Goal: Information Seeking & Learning: Learn about a topic

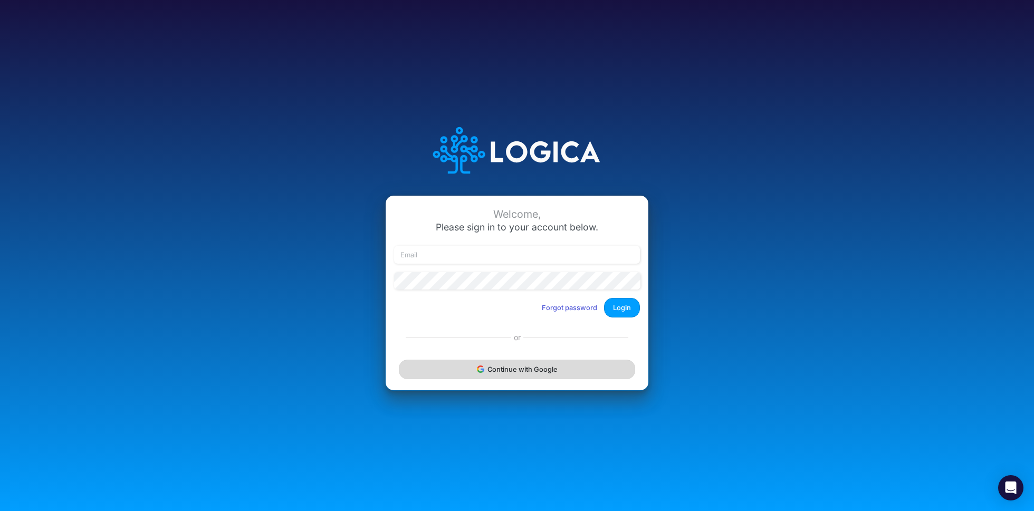
click at [503, 372] on button "Continue with Google" at bounding box center [517, 370] width 236 height 20
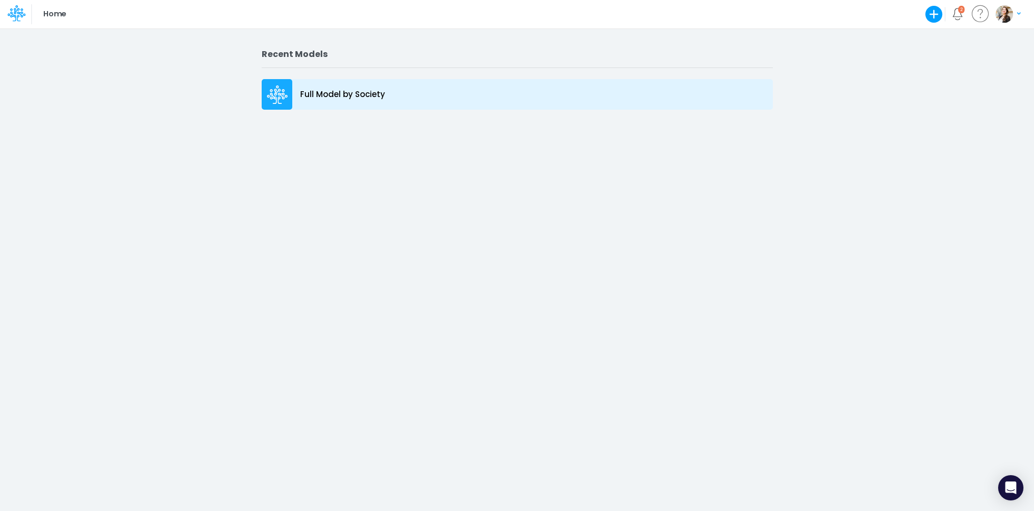
click at [315, 85] on div "Full Model by Society" at bounding box center [517, 94] width 511 height 31
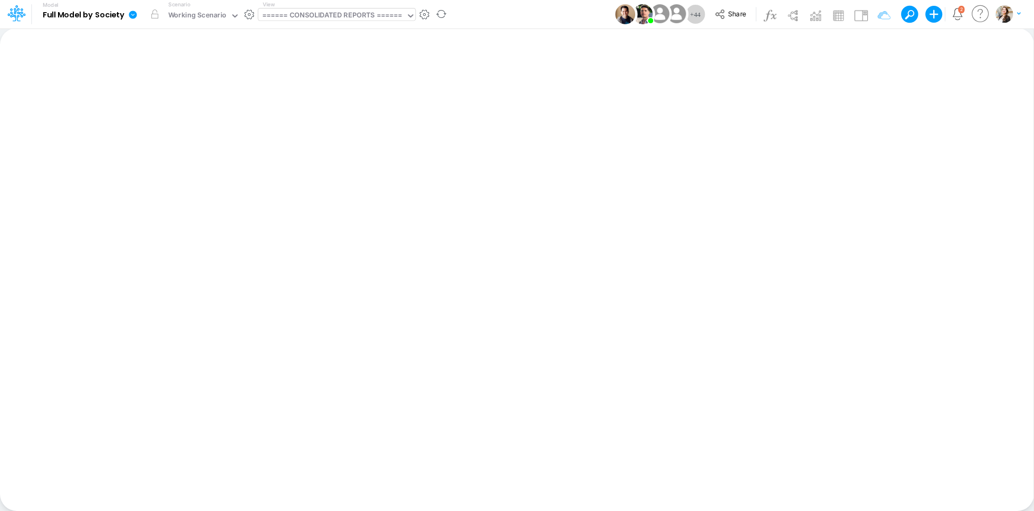
click at [323, 15] on div "====== CONSOLIDATED REPORTS ======" at bounding box center [332, 16] width 140 height 12
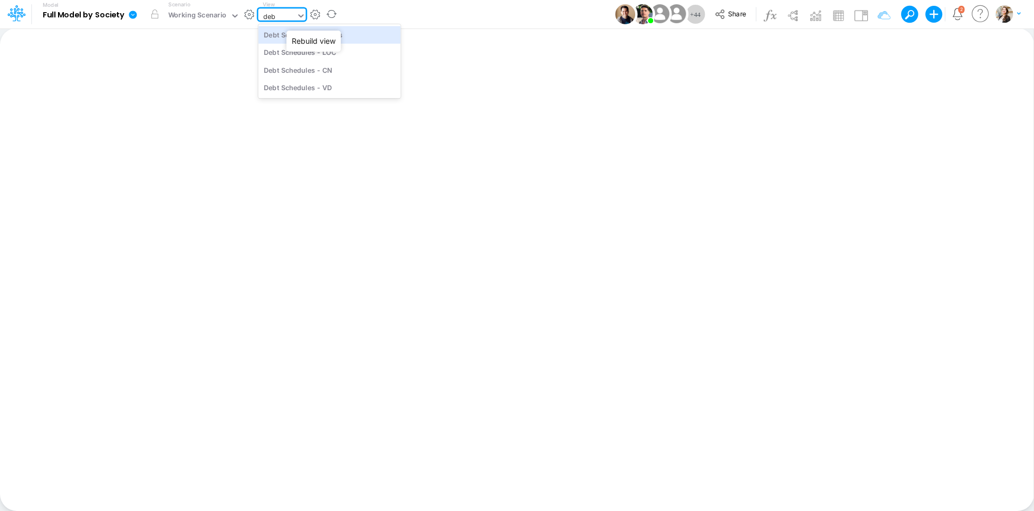
type input "debt"
click at [327, 39] on div "Debt Schedules - Loans" at bounding box center [329, 34] width 142 height 17
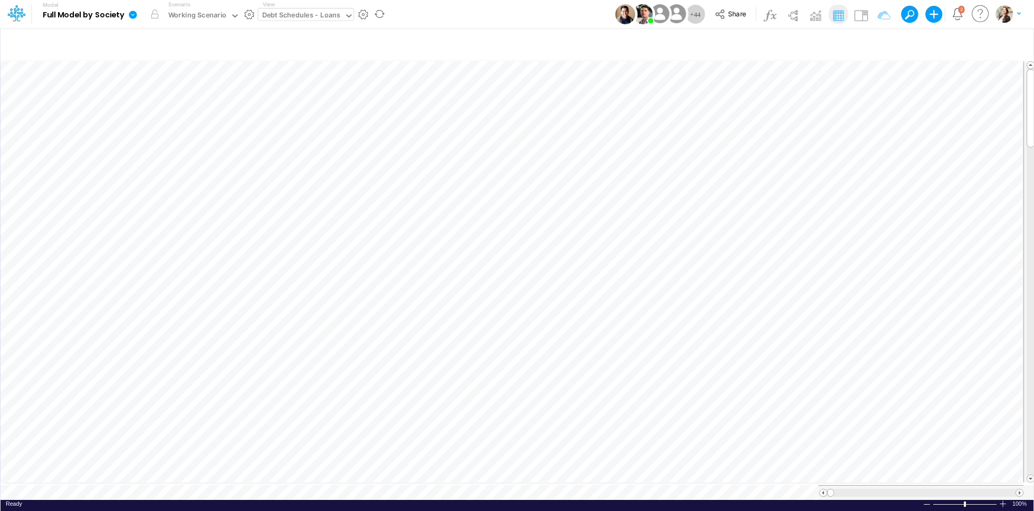
scroll to position [5, 1]
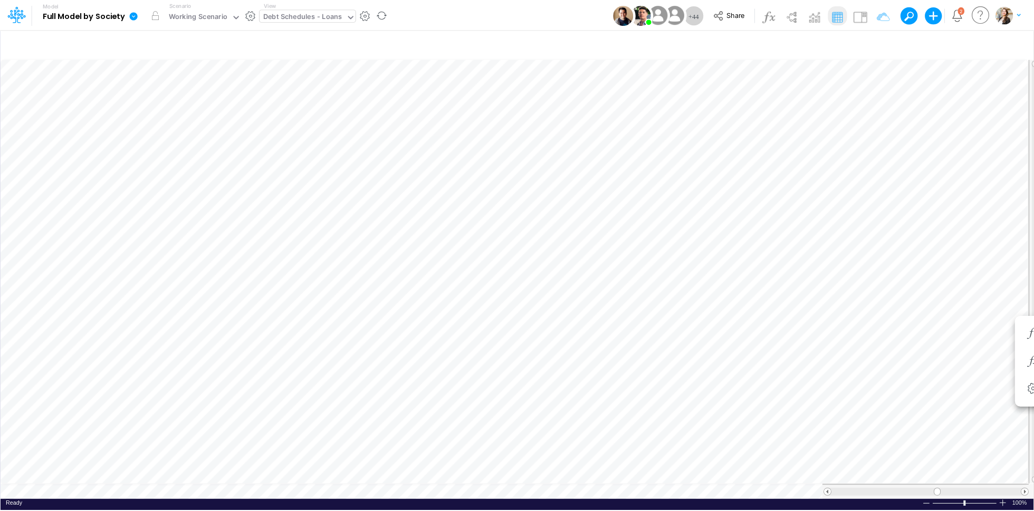
scroll to position [5, 1]
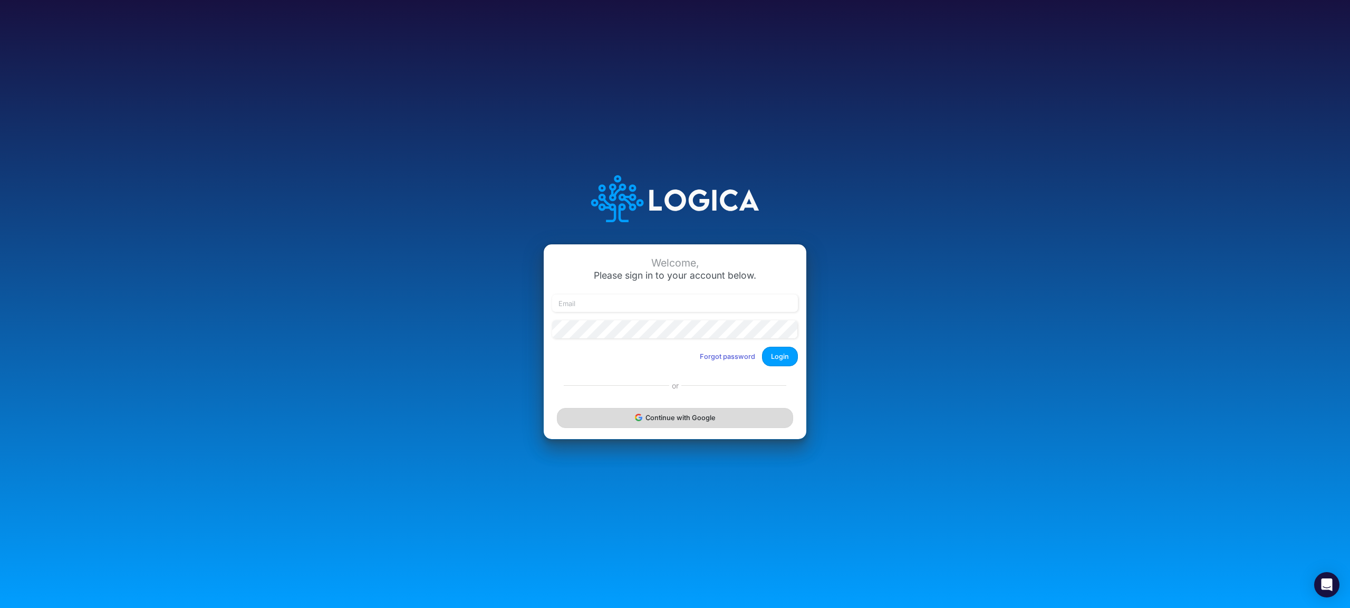
click at [636, 411] on button "Continue with Google" at bounding box center [675, 418] width 236 height 20
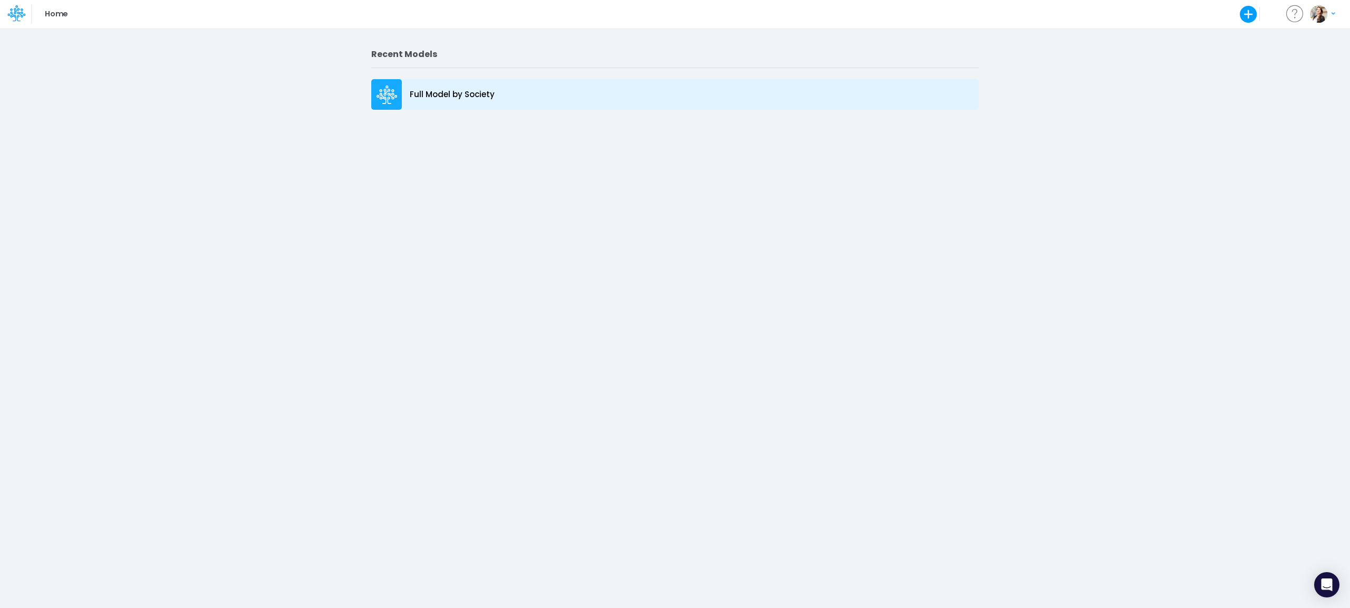
click at [437, 94] on p "Full Model by Society" at bounding box center [452, 95] width 85 height 12
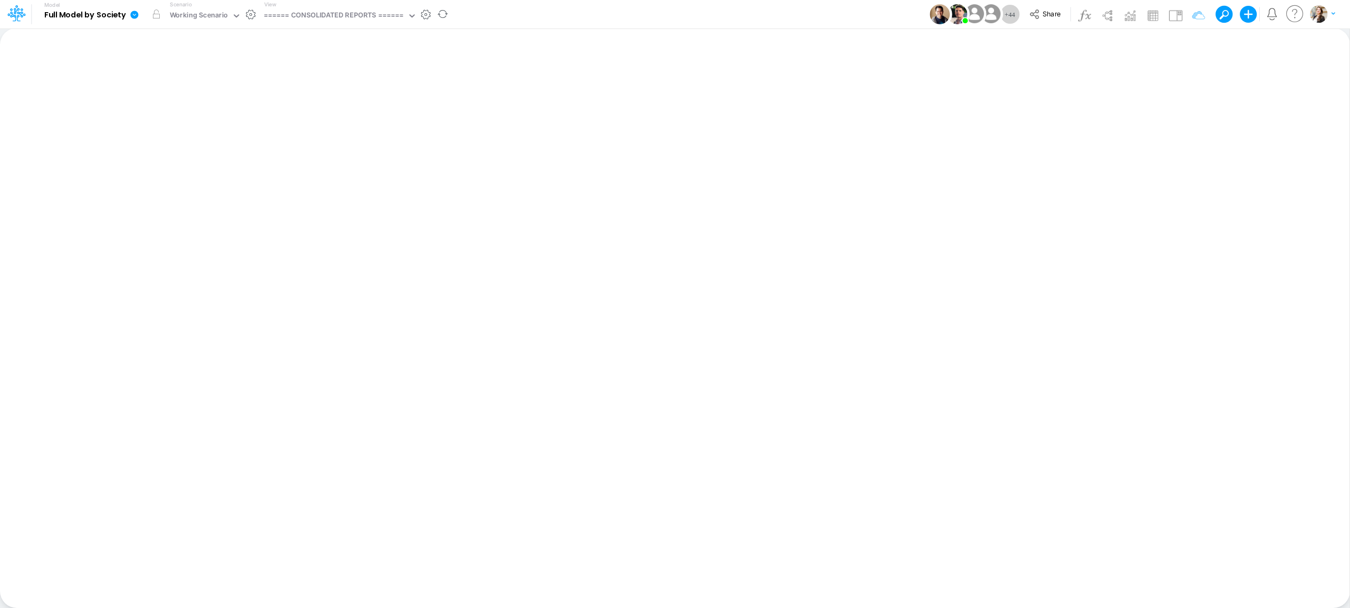
click at [292, 7] on div "View ====== CONSOLIDATED REPORTS ======" at bounding box center [338, 14] width 157 height 27
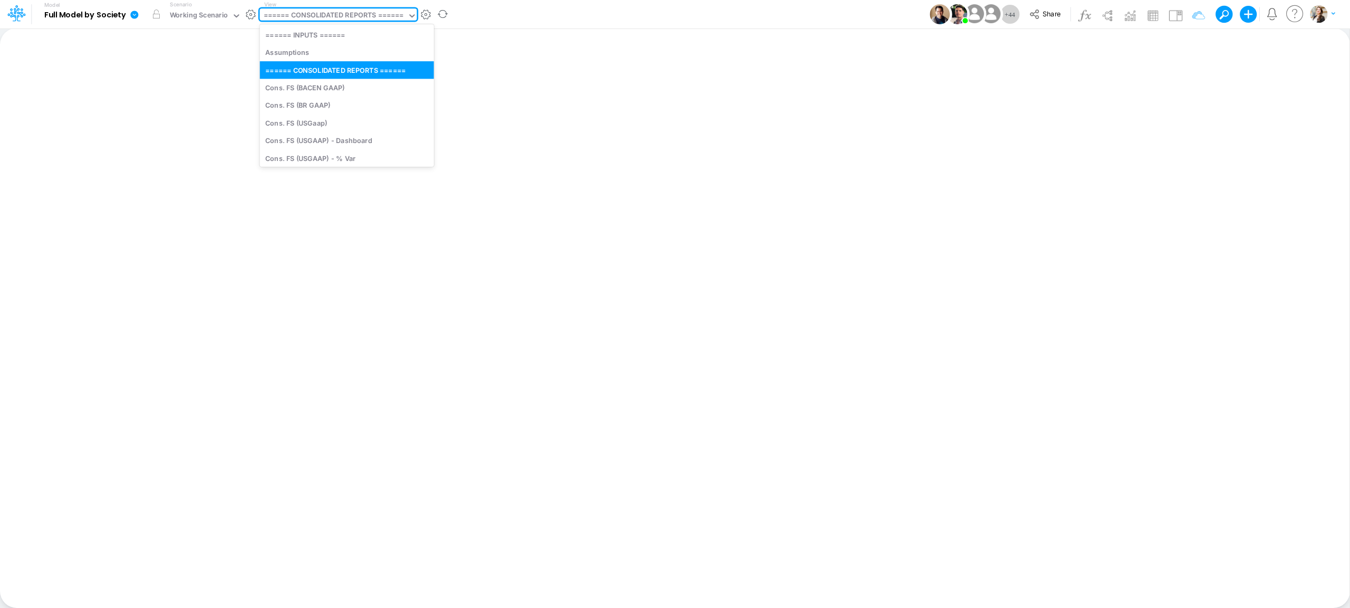
click at [296, 16] on div "====== CONSOLIDATED REPORTS ======" at bounding box center [334, 16] width 140 height 12
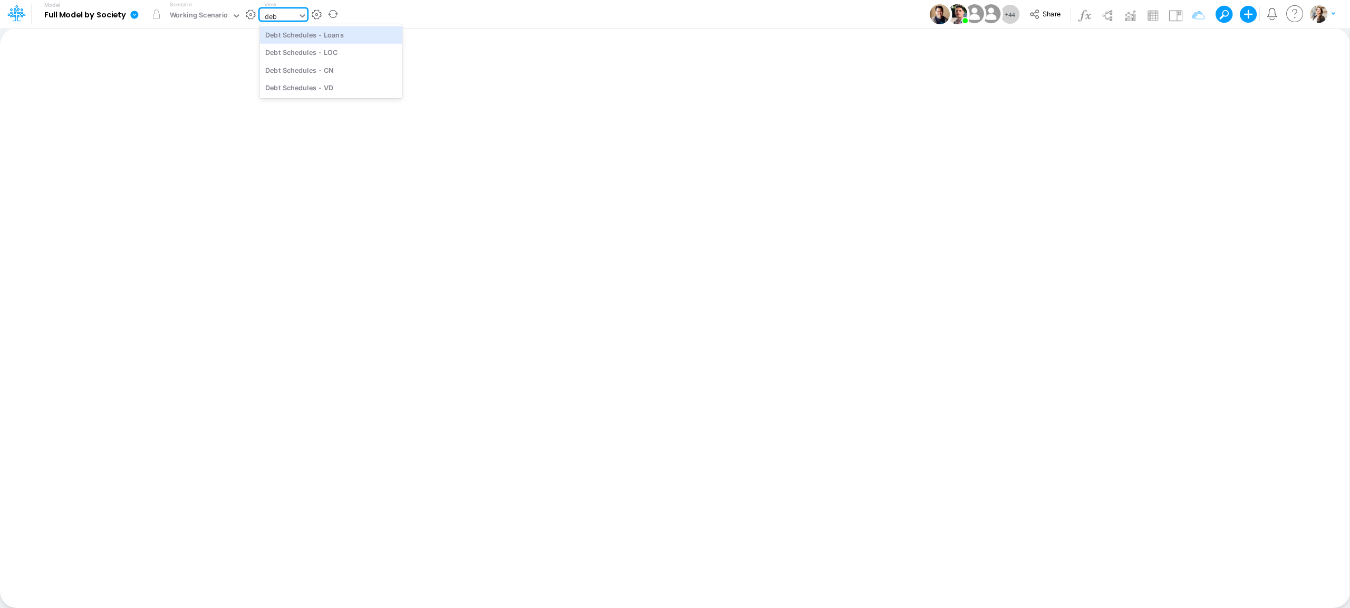
type input "debt"
click at [305, 49] on div "Debt Schedules - LOC" at bounding box center [331, 52] width 142 height 17
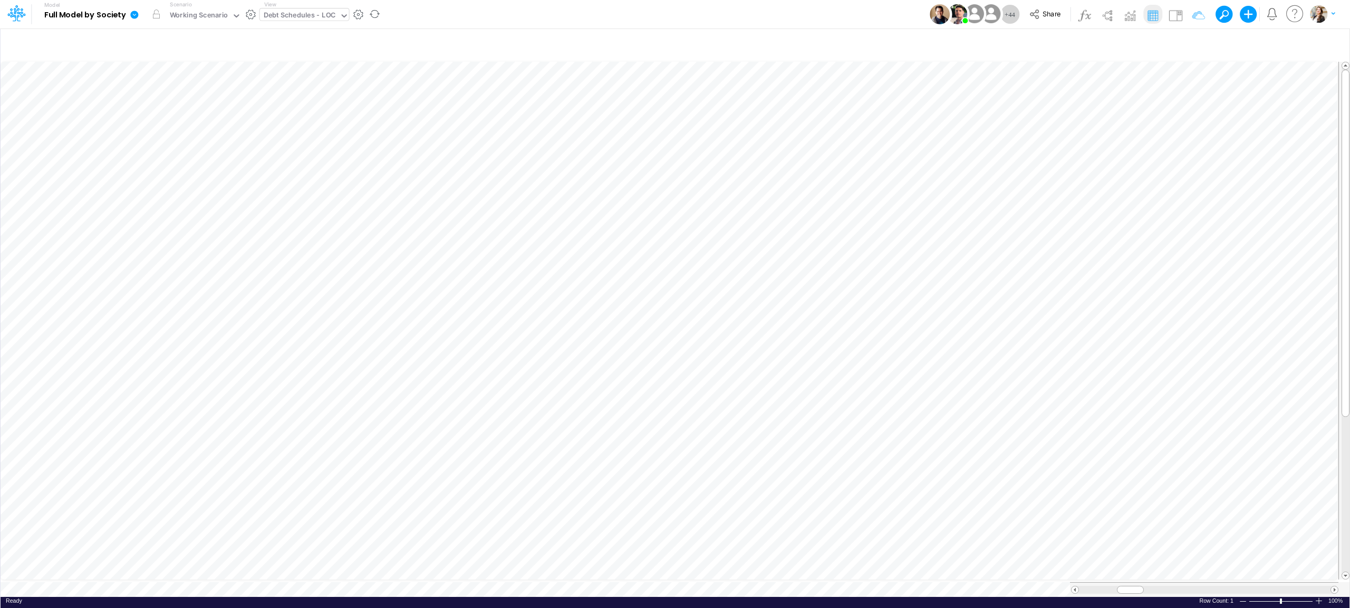
scroll to position [0, 1]
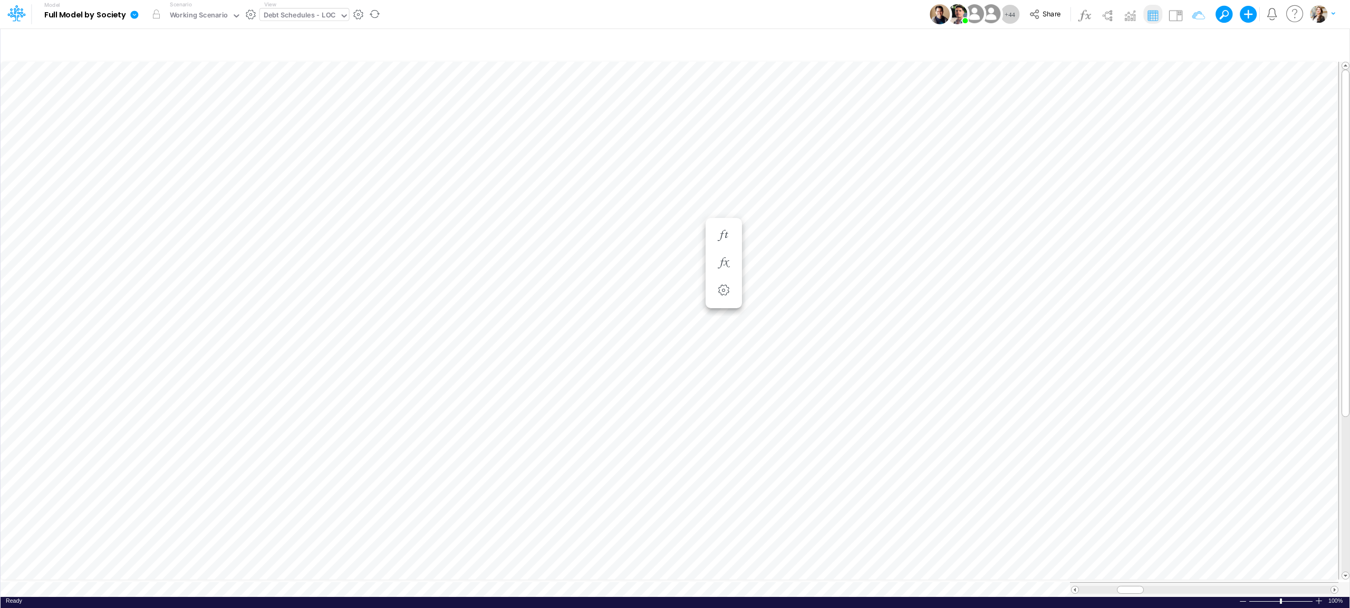
scroll to position [0, 1]
click at [312, 14] on div "Debt Schedules - LOC" at bounding box center [300, 16] width 72 height 12
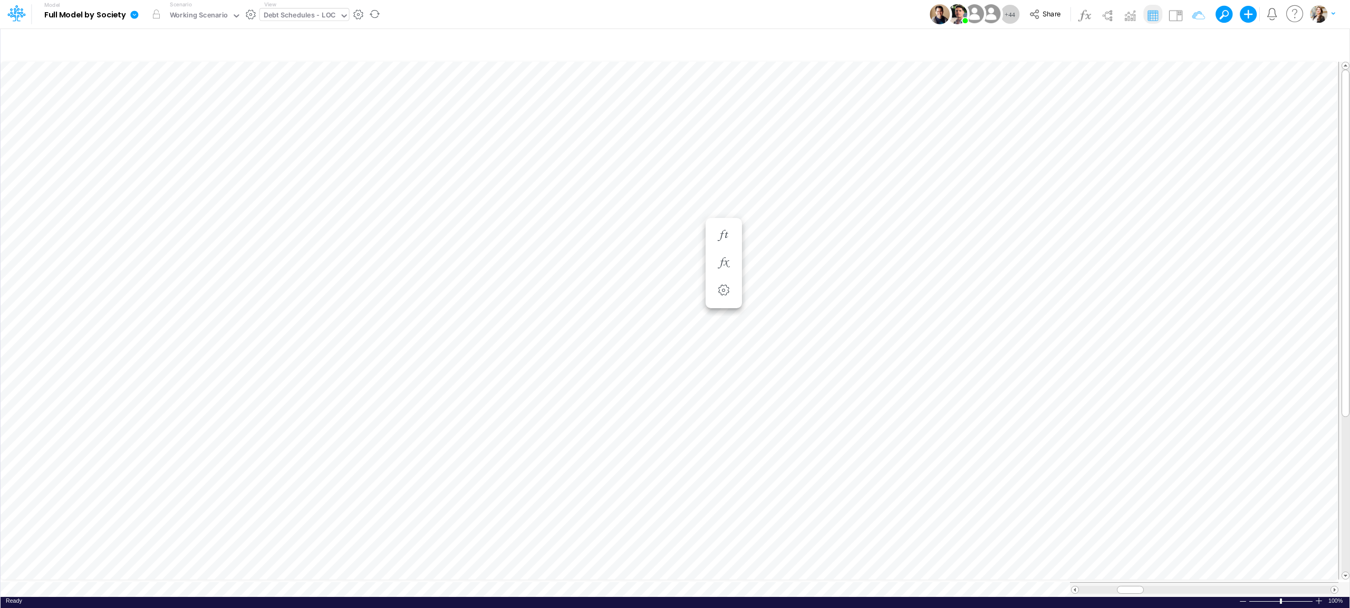
click at [285, 14] on div "Debt Schedules - LOC" at bounding box center [300, 16] width 72 height 12
type input "bs"
click at [322, 53] on div "BS (01AR - Arg)" at bounding box center [331, 49] width 142 height 17
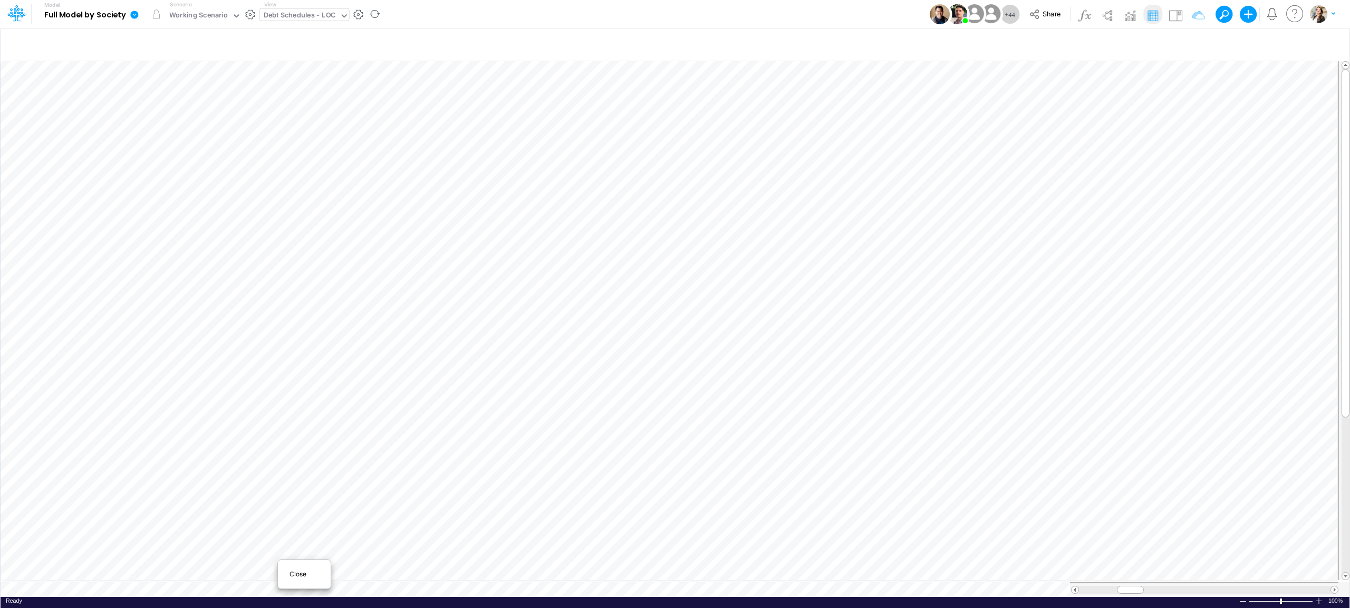
scroll to position [0, 1]
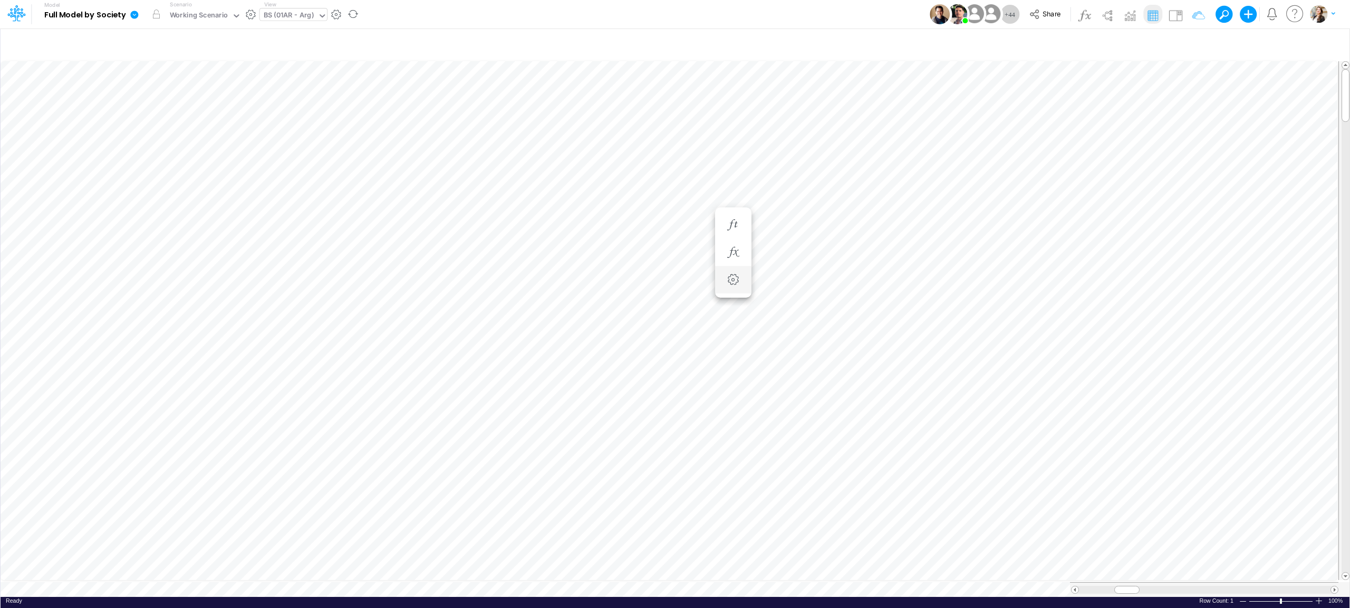
scroll to position [0, 1]
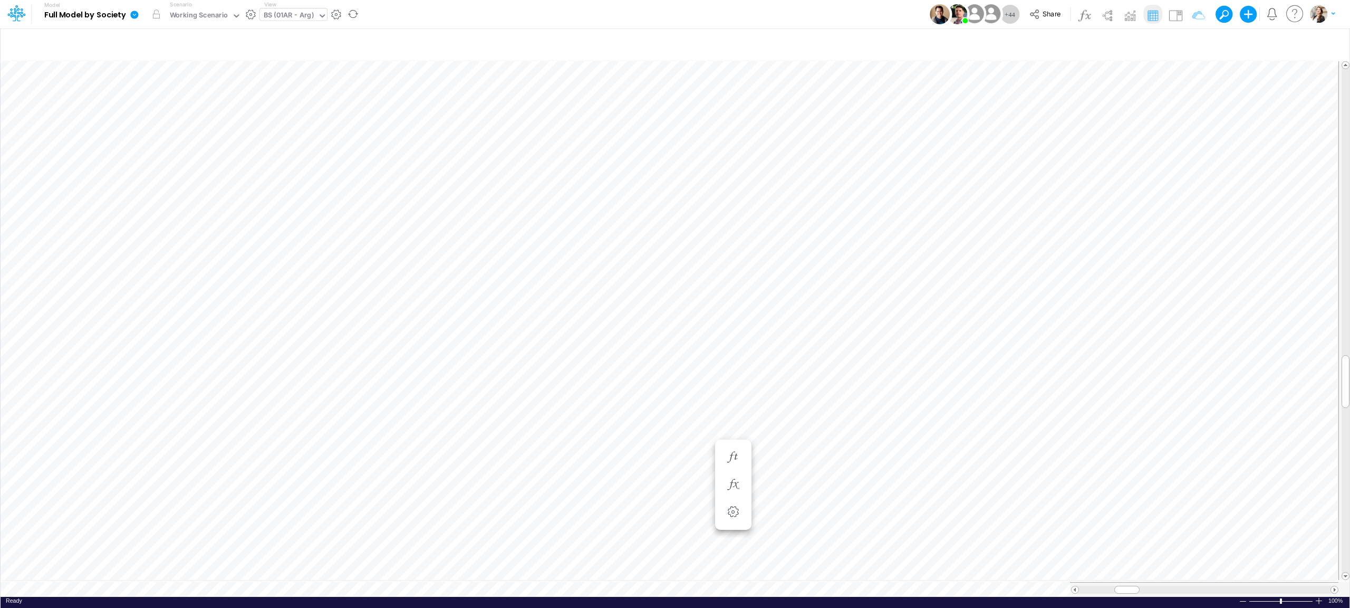
scroll to position [0, 1]
click at [295, 15] on div "BS (01AR - Arg)" at bounding box center [289, 16] width 50 height 12
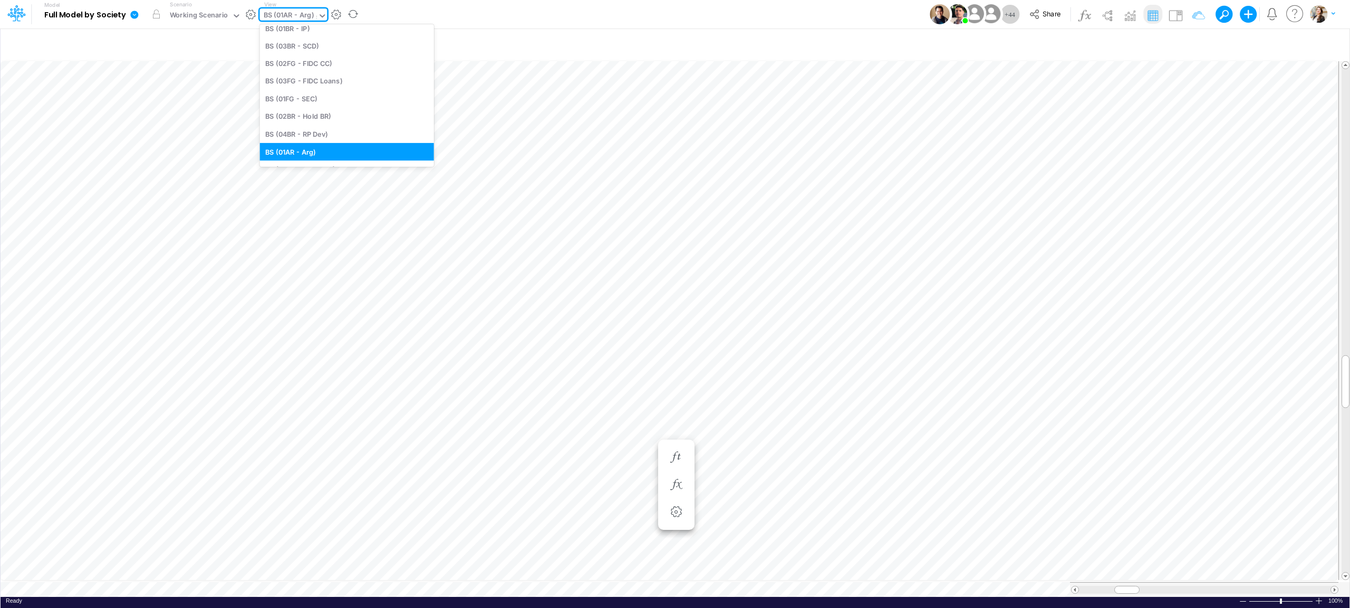
scroll to position [0, 0]
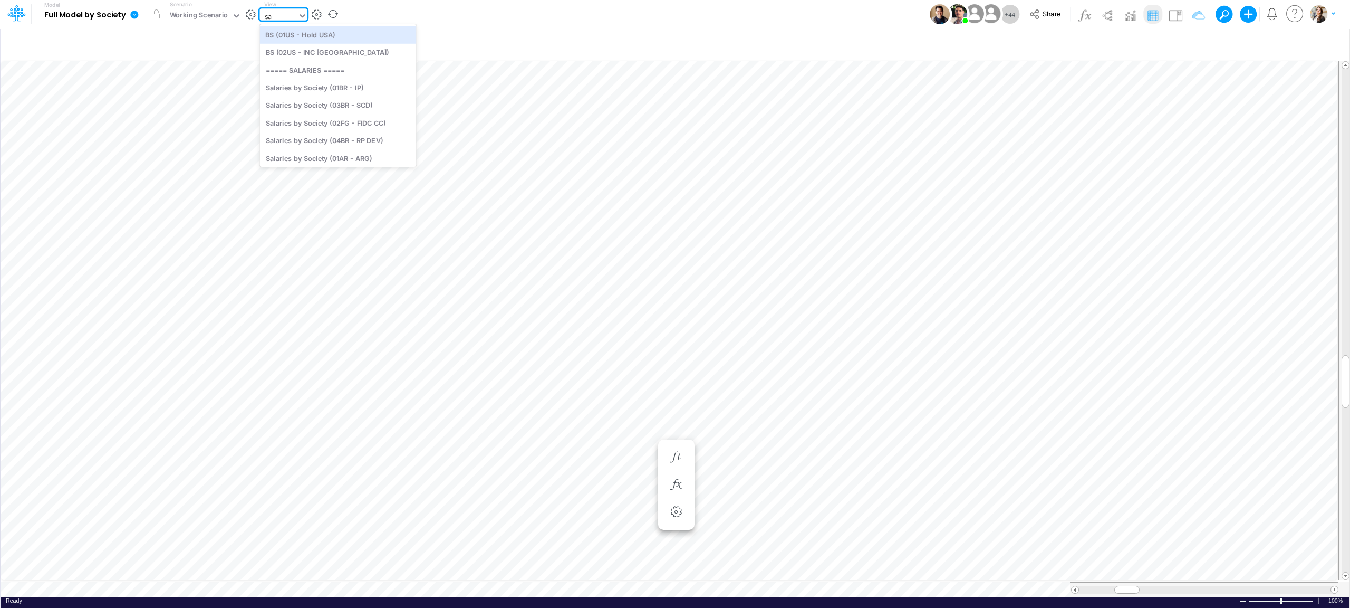
type input "sal"
click at [331, 123] on div "Salaries by Society (01AR - ARG)" at bounding box center [338, 122] width 157 height 17
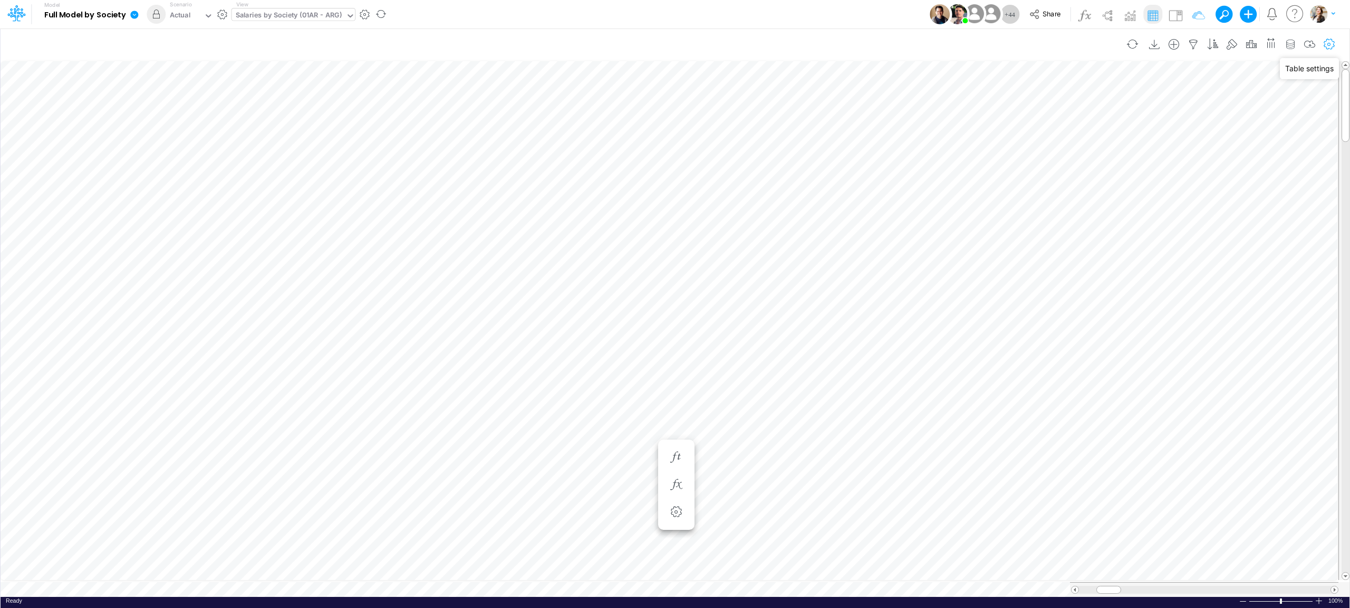
click at [1329, 45] on icon "button" at bounding box center [1330, 44] width 16 height 11
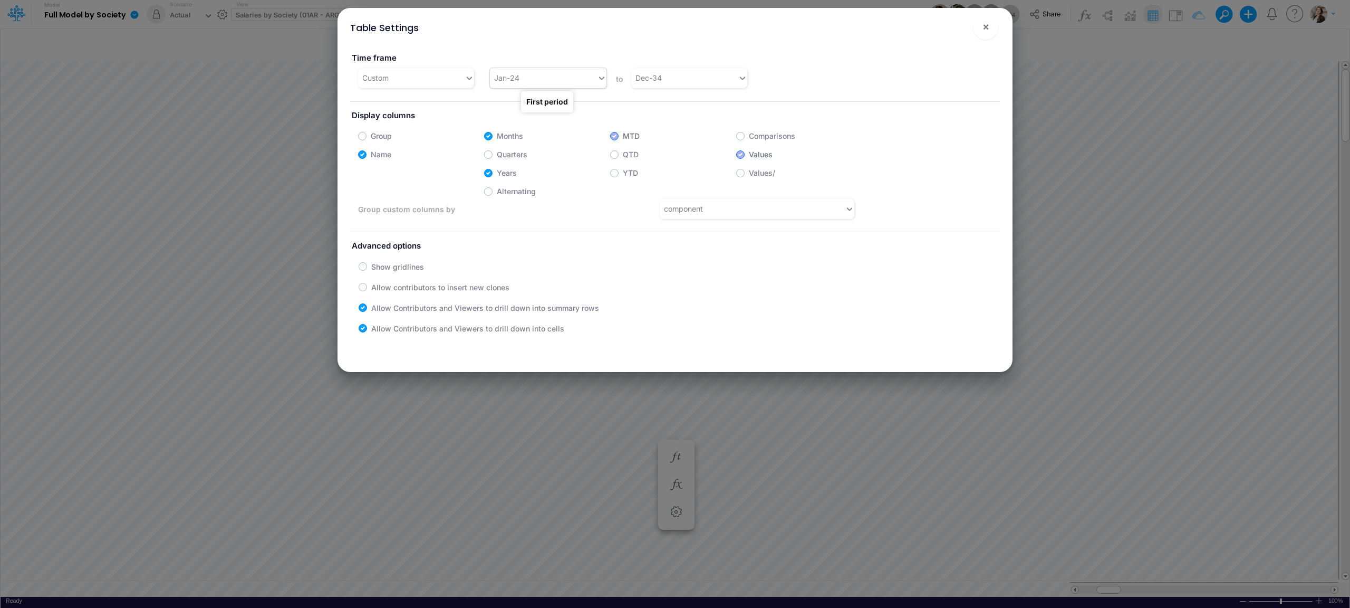
click at [542, 75] on div "Jan-24" at bounding box center [543, 77] width 107 height 17
click at [535, 208] on div "Jan-25" at bounding box center [547, 210] width 116 height 20
click at [984, 26] on span "×" at bounding box center [986, 26] width 7 height 13
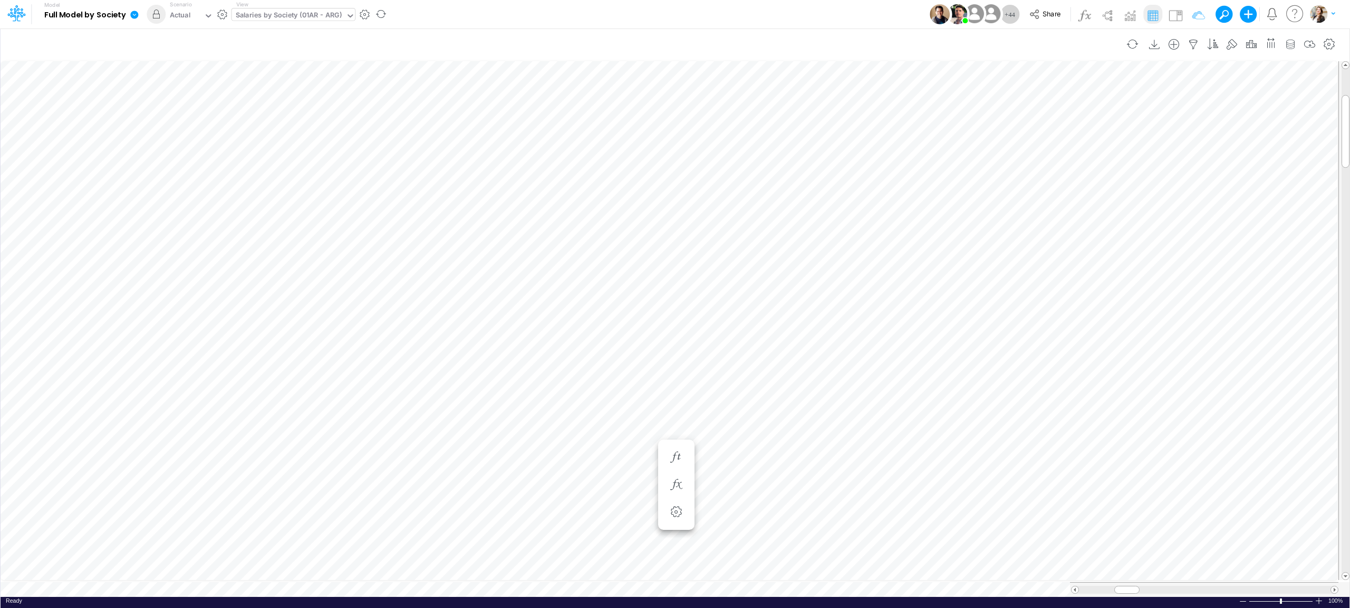
scroll to position [0, 1]
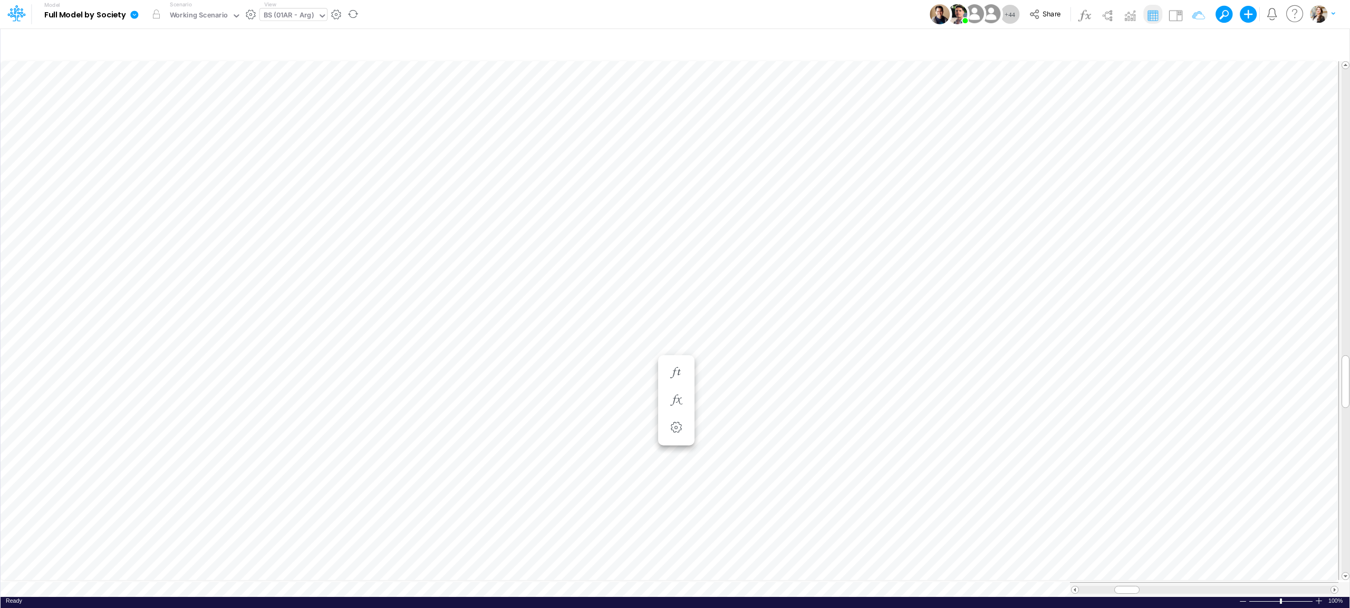
scroll to position [0, 1]
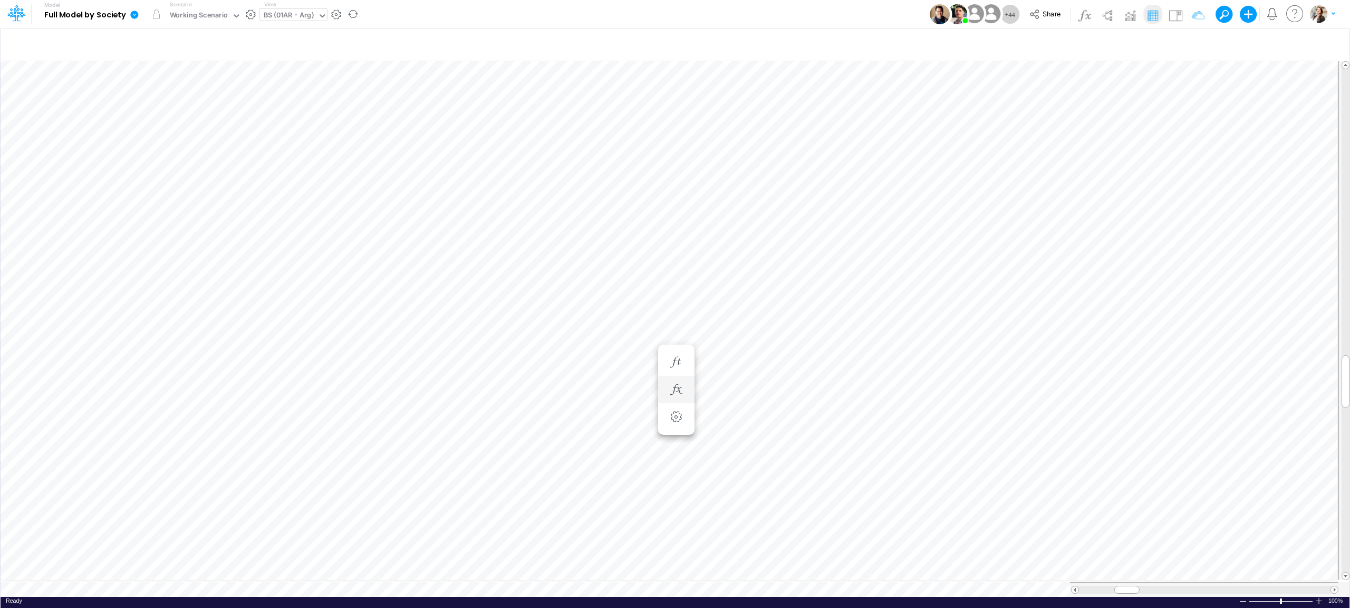
scroll to position [0, 1]
click at [636, 381] on li "Payrolls & related taxes from Bonus Provisions =" at bounding box center [619, 393] width 36 height 27
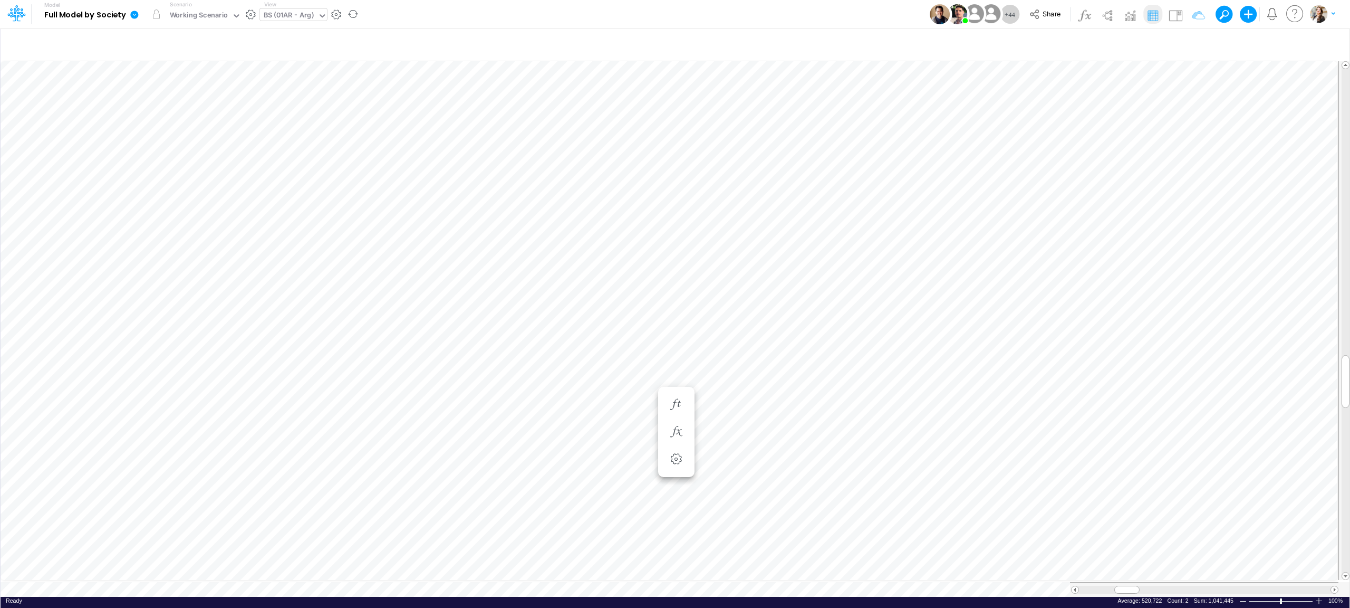
scroll to position [0, 1]
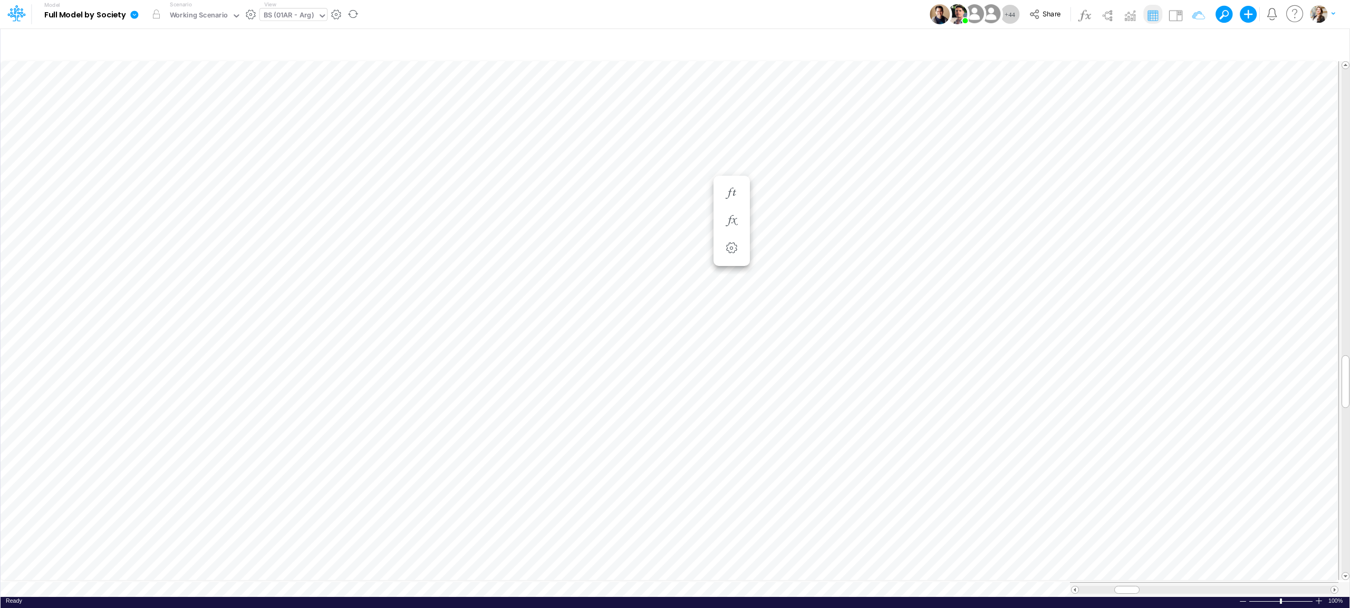
scroll to position [0, 1]
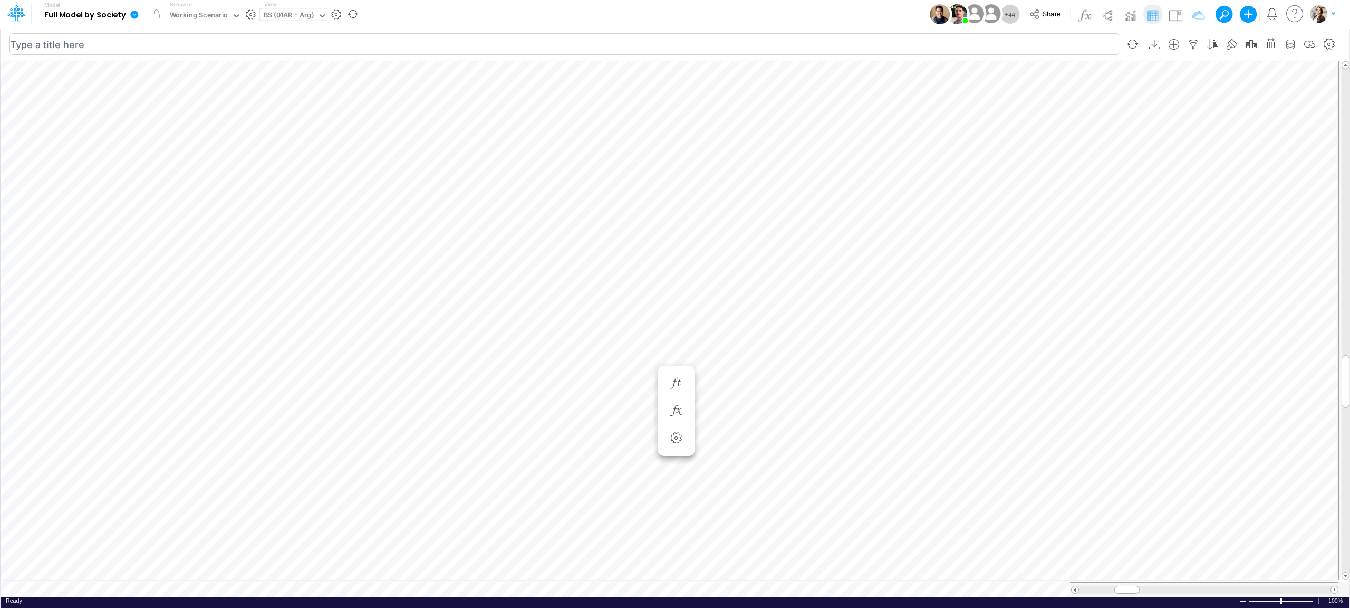
scroll to position [0, 1]
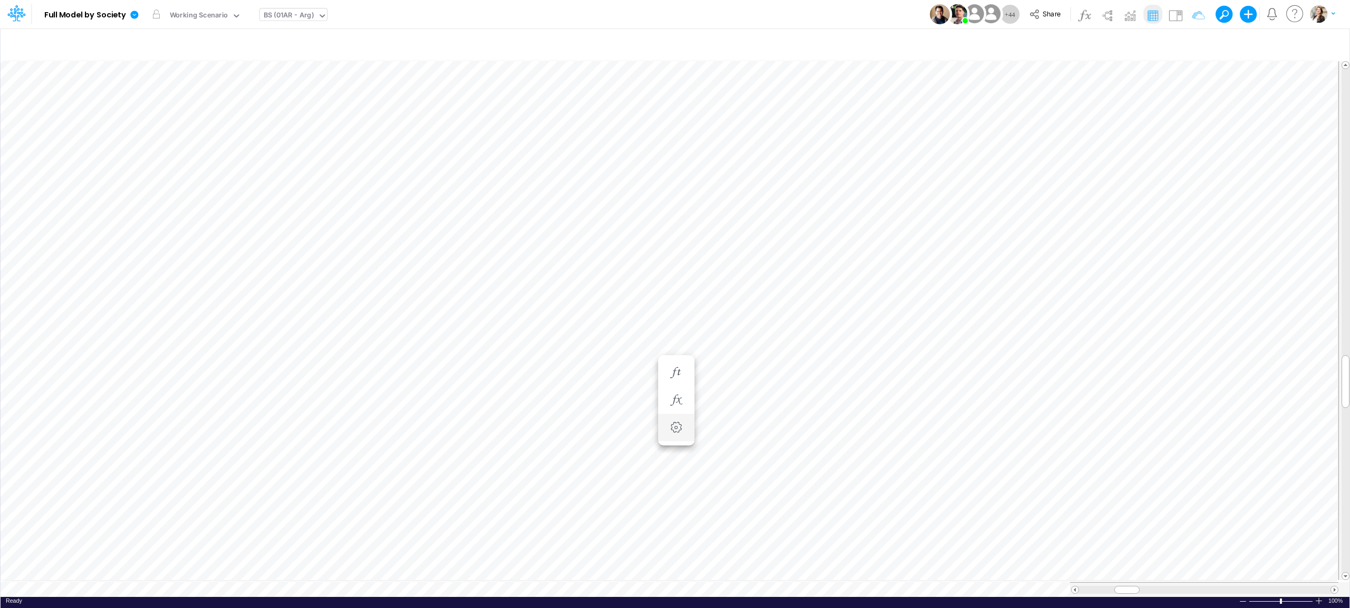
scroll to position [0, 1]
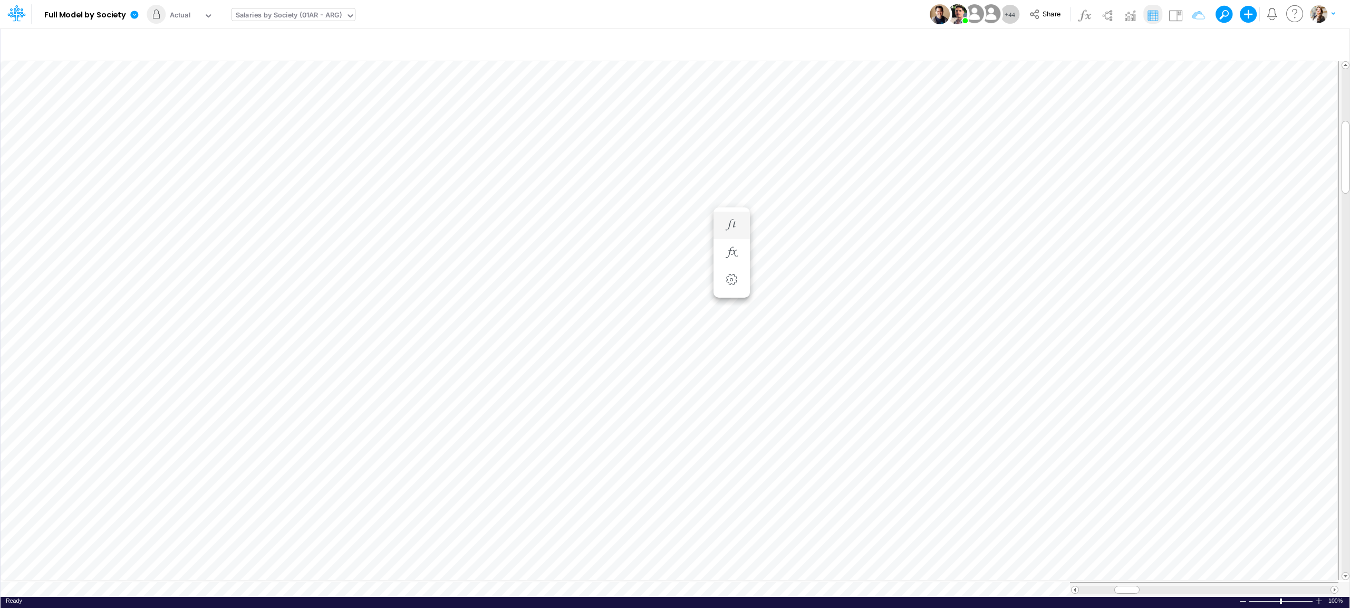
scroll to position [0, 1]
